Goal: Transaction & Acquisition: Obtain resource

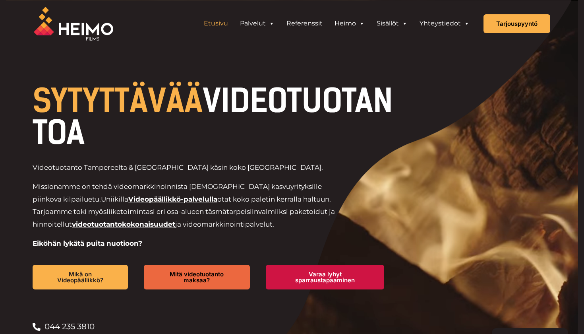
click at [77, 24] on img at bounding box center [74, 24] width 80 height 34
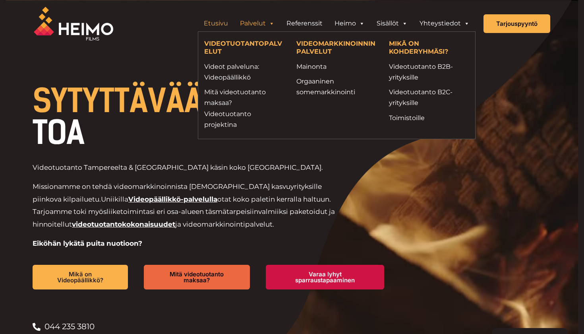
click at [268, 25] on link "Palvelut" at bounding box center [257, 24] width 47 height 16
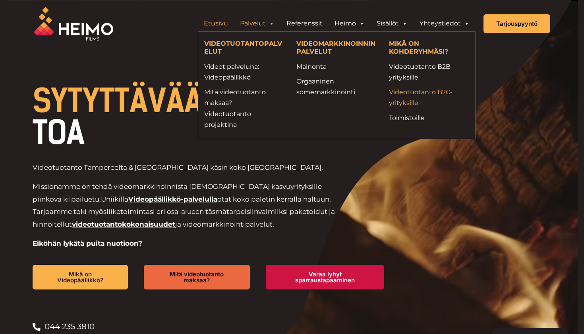
click at [402, 92] on link "Videotuotanto B2C-yrityksille" at bounding box center [429, 97] width 80 height 21
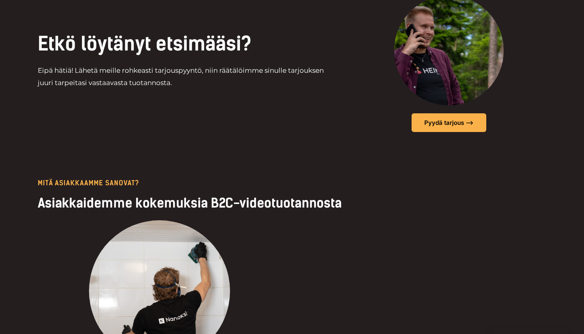
scroll to position [1870, 0]
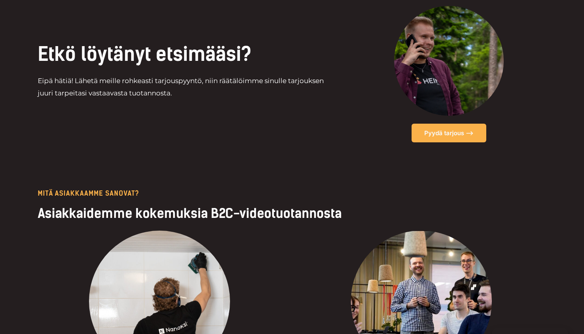
click at [435, 130] on span "Pyydä tarjous –>" at bounding box center [449, 133] width 49 height 6
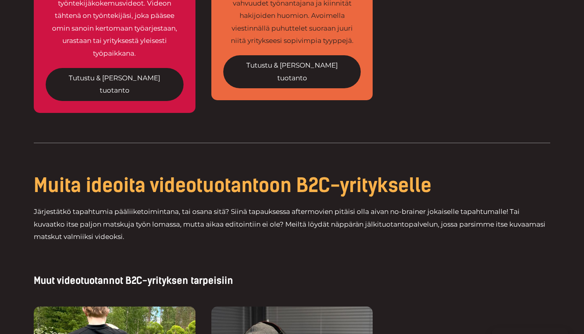
scroll to position [1214, 0]
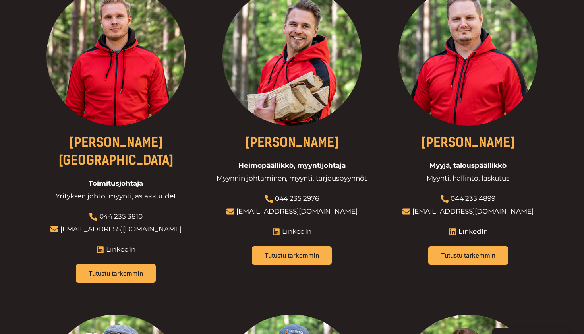
scroll to position [325, 0]
